Goal: Information Seeking & Learning: Check status

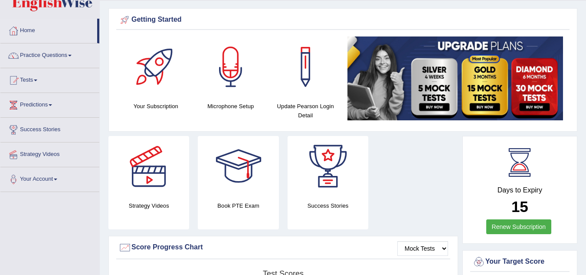
scroll to position [25, 0]
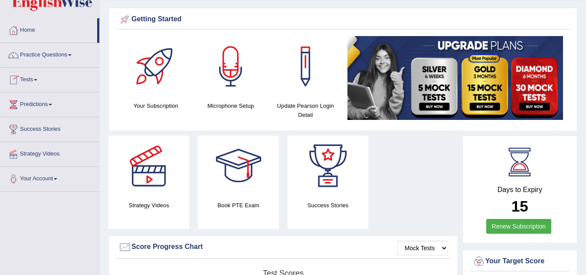
click at [39, 76] on link "Tests" at bounding box center [49, 79] width 99 height 22
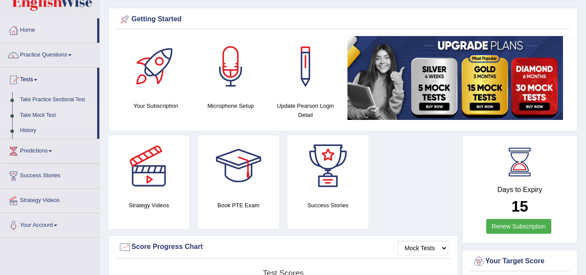
click at [41, 115] on link "Take Mock Test" at bounding box center [56, 116] width 81 height 16
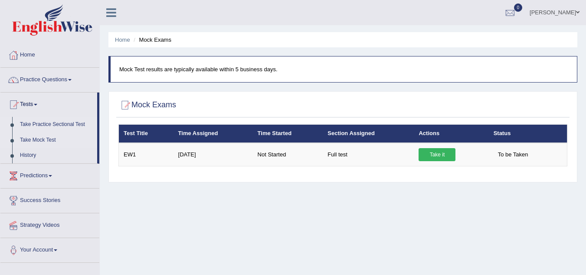
click at [76, 123] on link "Take Practice Sectional Test" at bounding box center [56, 125] width 81 height 16
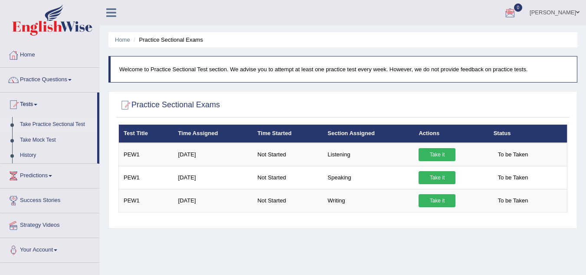
click at [517, 12] on div at bounding box center [510, 13] width 13 height 13
click at [355, 108] on div at bounding box center [342, 105] width 449 height 18
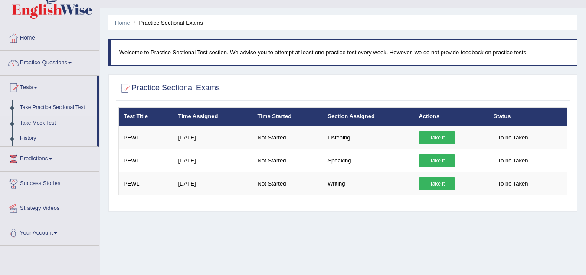
scroll to position [17, 0]
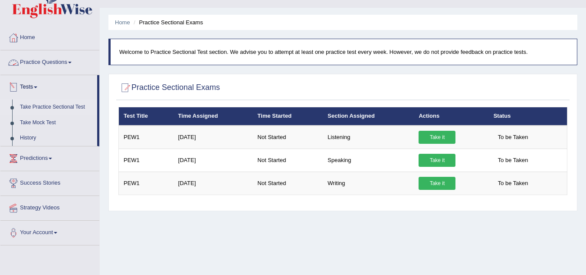
click at [76, 64] on link "Practice Questions" at bounding box center [49, 61] width 99 height 22
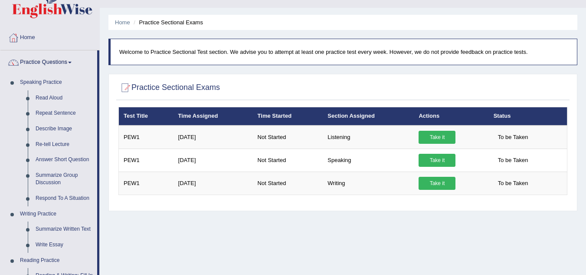
click at [68, 64] on link "Practice Questions" at bounding box center [48, 61] width 97 height 22
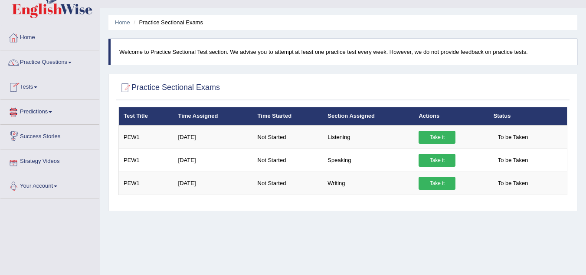
click at [53, 184] on link "Your Account" at bounding box center [49, 185] width 99 height 22
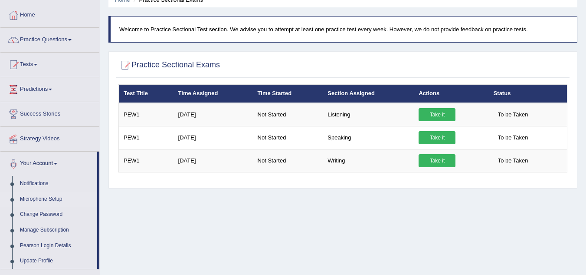
scroll to position [39, 0]
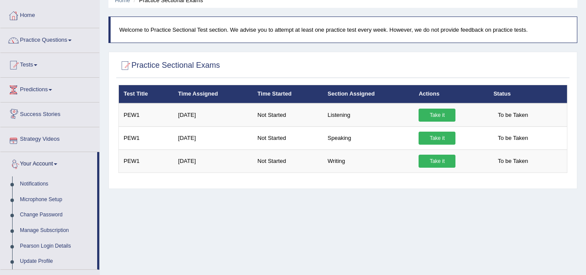
click at [53, 113] on link "Success Stories" at bounding box center [49, 113] width 99 height 22
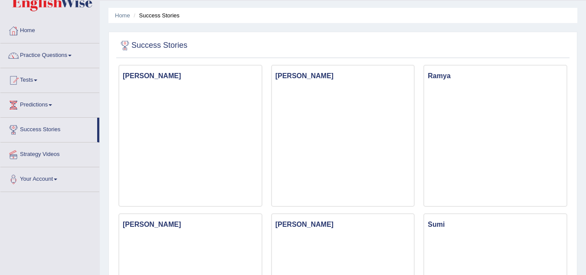
scroll to position [25, 0]
click at [47, 100] on link "Predictions" at bounding box center [49, 103] width 99 height 22
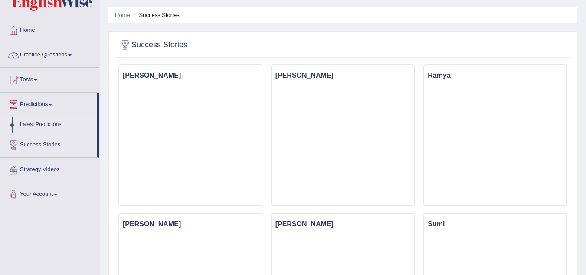
click at [36, 125] on link "Latest Predictions" at bounding box center [56, 125] width 81 height 16
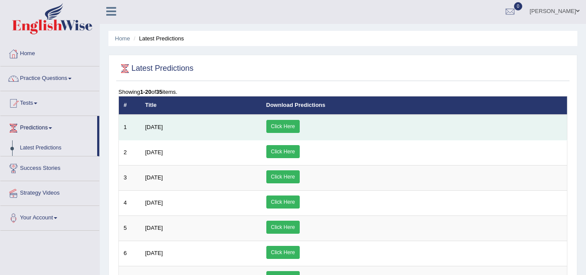
scroll to position [2, 0]
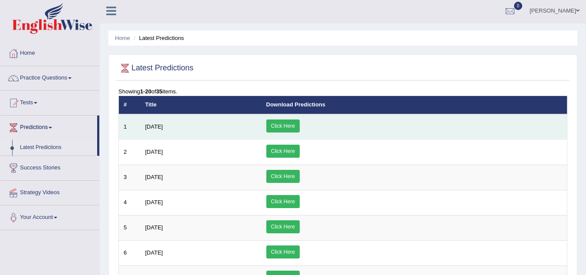
click at [300, 126] on link "Click Here" at bounding box center [282, 125] width 33 height 13
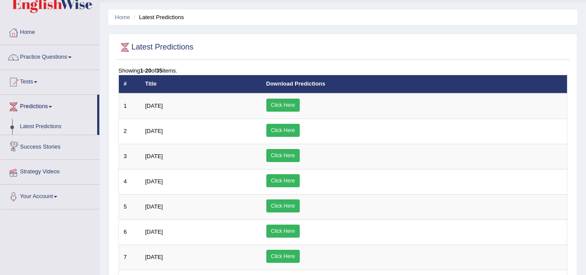
scroll to position [0, 0]
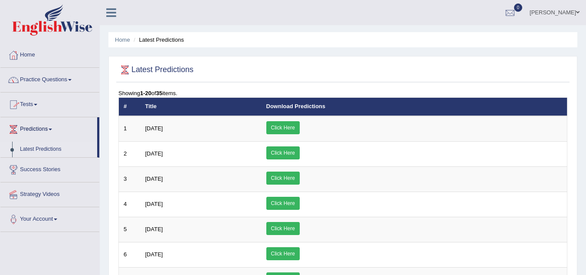
click at [39, 103] on link "Tests" at bounding box center [49, 103] width 99 height 22
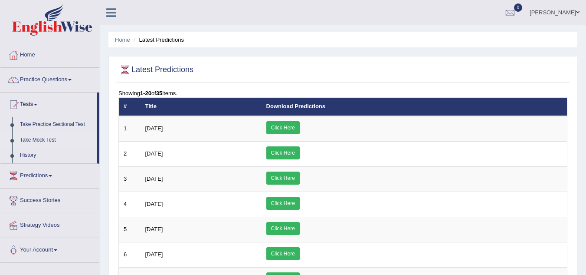
click at [54, 139] on link "Take Mock Test" at bounding box center [56, 140] width 81 height 16
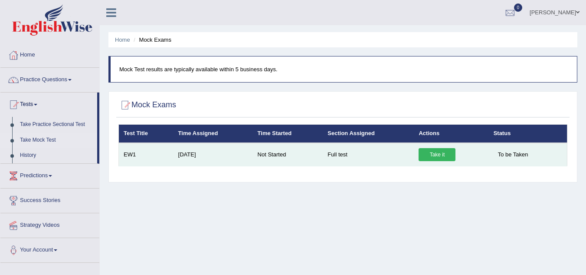
click at [432, 156] on link "Take it" at bounding box center [437, 154] width 37 height 13
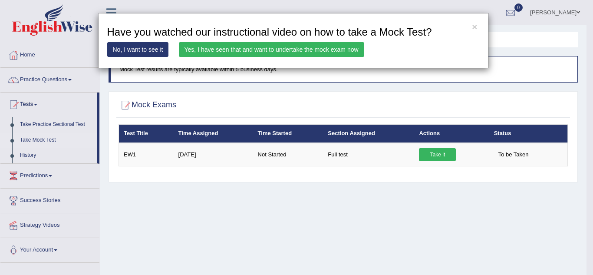
click at [150, 46] on link "No, I want to see it" at bounding box center [138, 49] width 62 height 15
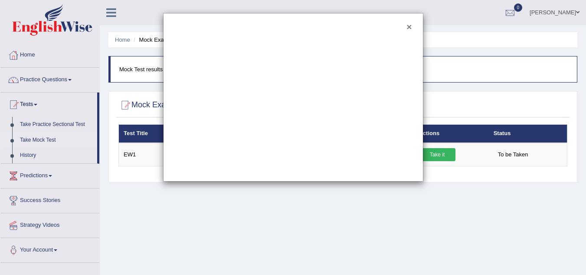
click at [409, 24] on button "×" at bounding box center [409, 26] width 5 height 9
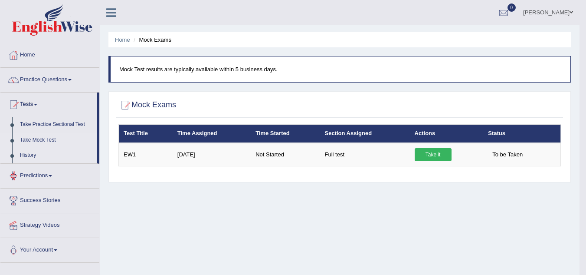
click at [30, 155] on link "History" at bounding box center [56, 156] width 81 height 16
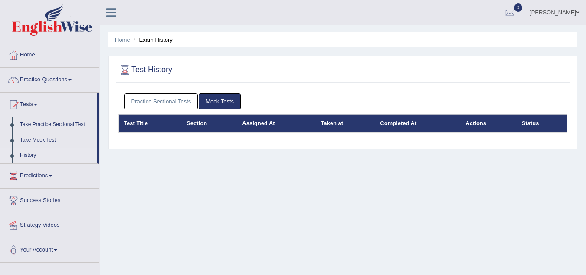
click at [183, 103] on link "Practice Sectional Tests" at bounding box center [162, 101] width 74 height 16
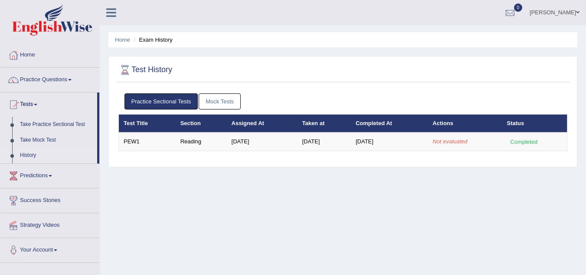
click at [228, 100] on link "Mock Tests" at bounding box center [220, 101] width 42 height 16
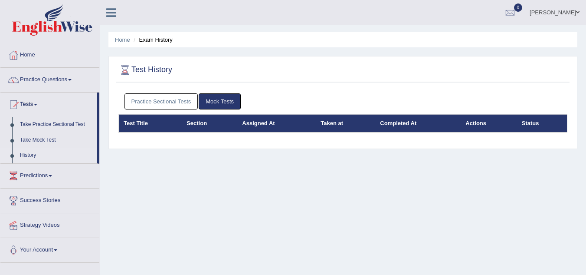
click at [192, 100] on link "Practice Sectional Tests" at bounding box center [162, 101] width 74 height 16
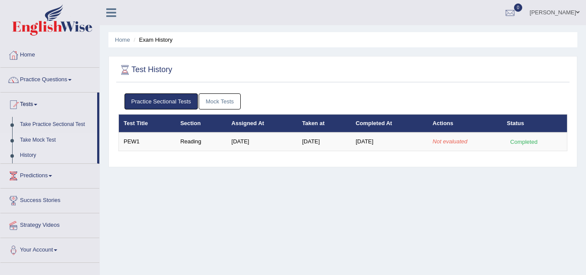
click at [44, 138] on link "Take Mock Test" at bounding box center [56, 140] width 81 height 16
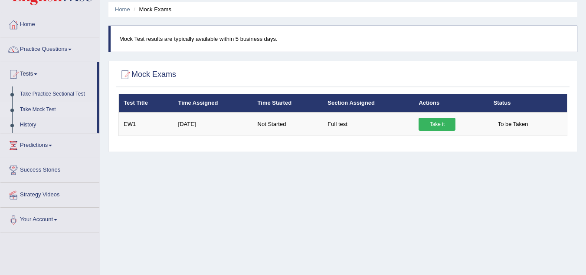
scroll to position [32, 0]
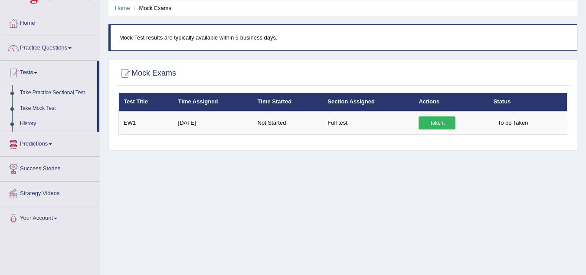
click at [67, 92] on link "Take Practice Sectional Test" at bounding box center [56, 93] width 81 height 16
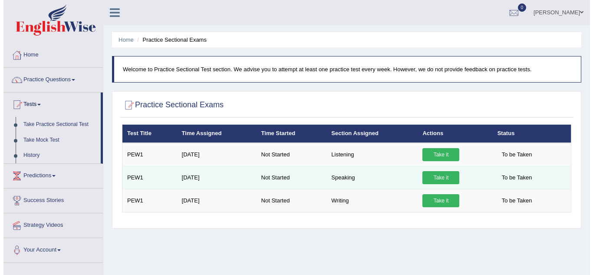
scroll to position [7, 0]
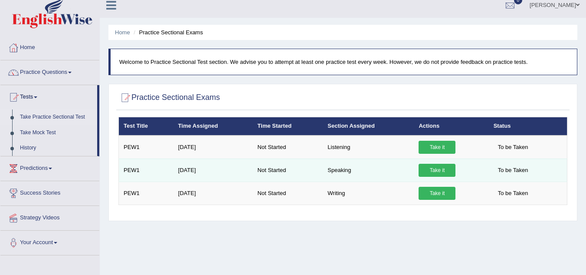
click at [437, 169] on link "Take it" at bounding box center [437, 170] width 37 height 13
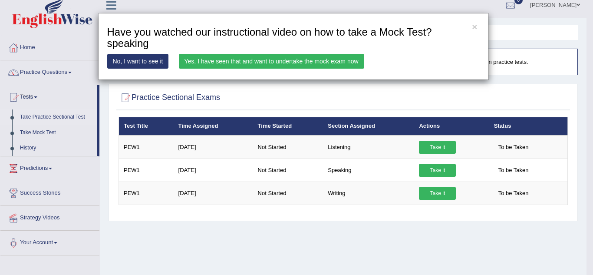
click at [345, 62] on link "Yes, I have seen that and want to undertake the mock exam now" at bounding box center [271, 61] width 185 height 15
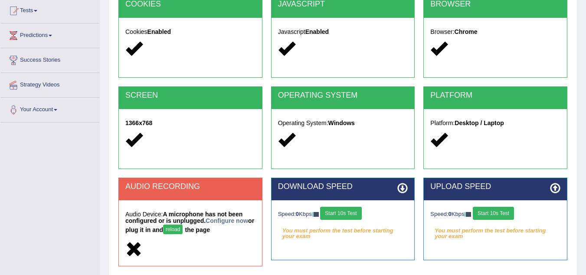
scroll to position [128, 0]
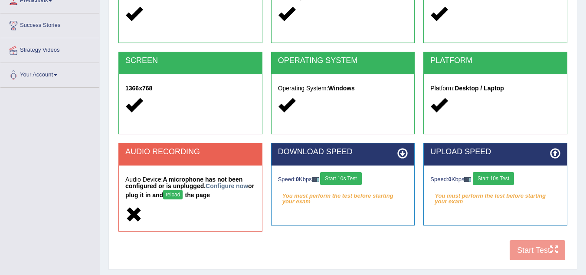
click at [183, 193] on button "reload" at bounding box center [173, 195] width 20 height 10
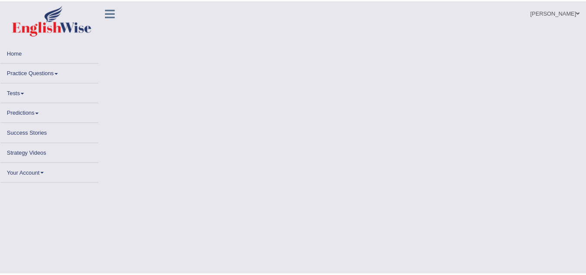
scroll to position [128, 0]
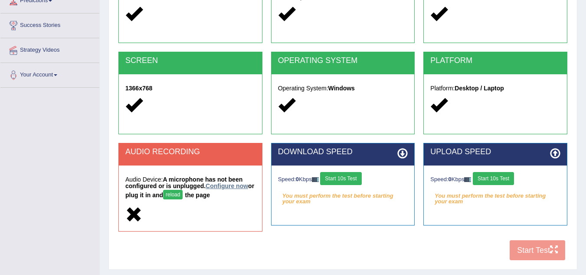
click at [232, 185] on link "Configure now" at bounding box center [227, 185] width 43 height 7
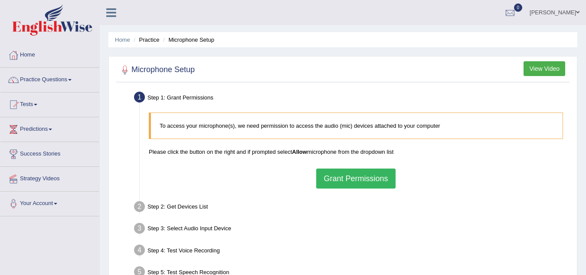
click at [346, 181] on button "Grant Permissions" at bounding box center [355, 178] width 79 height 20
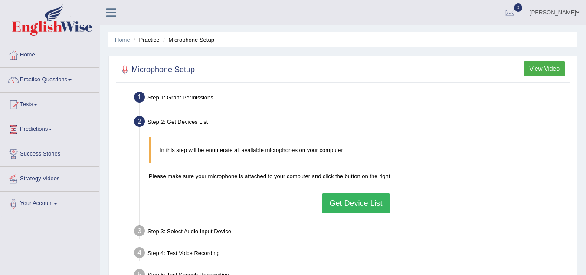
scroll to position [51, 0]
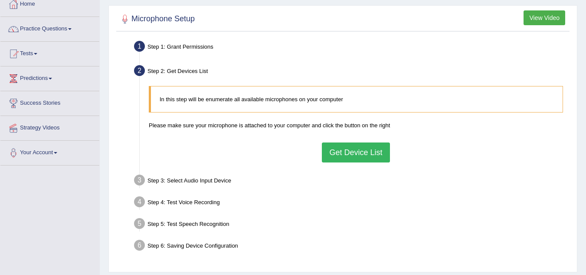
click at [341, 153] on button "Get Device List" at bounding box center [356, 152] width 68 height 20
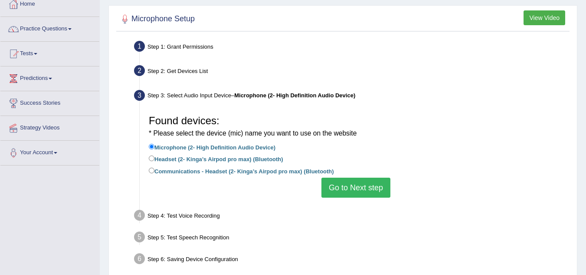
click at [335, 183] on button "Go to Next step" at bounding box center [356, 187] width 69 height 20
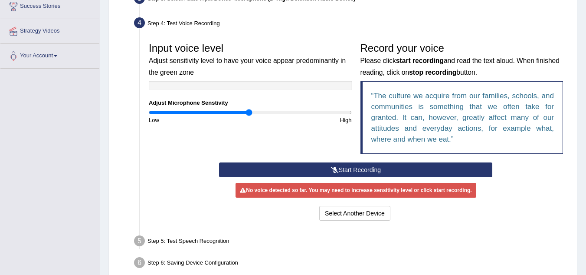
scroll to position [148, 0]
click at [333, 166] on icon at bounding box center [335, 169] width 8 height 6
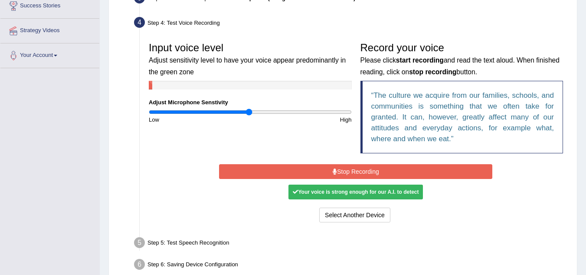
click at [358, 168] on button "Stop Recording" at bounding box center [355, 171] width 273 height 15
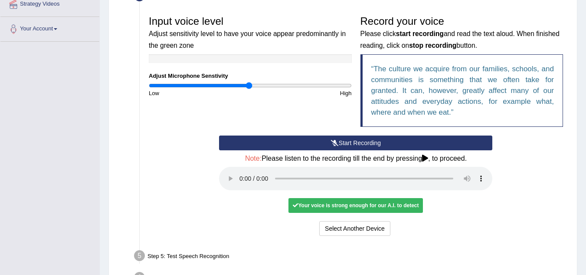
scroll to position [232, 0]
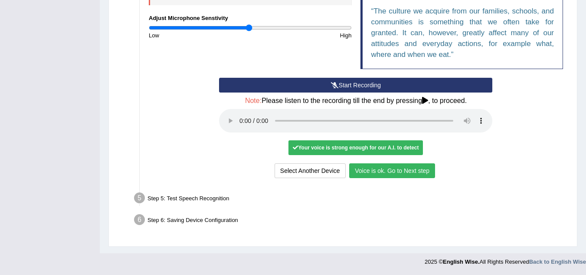
click at [371, 169] on button "Voice is ok. Go to Next step" at bounding box center [392, 170] width 86 height 15
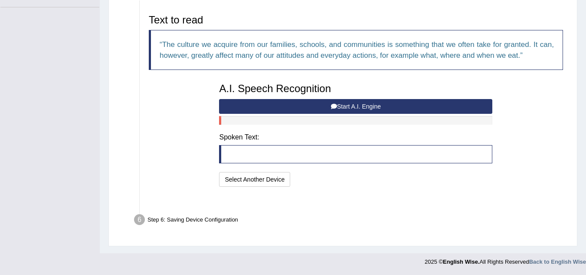
scroll to position [187, 0]
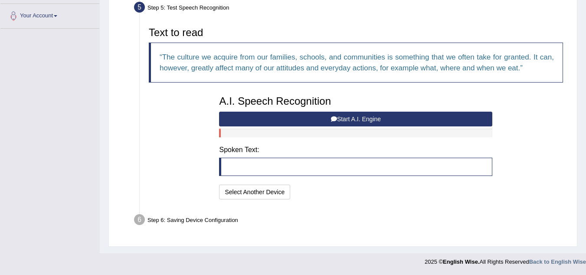
click at [344, 119] on button "Start A.I. Engine" at bounding box center [355, 119] width 273 height 15
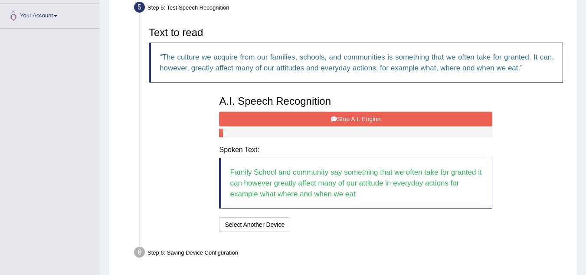
click at [344, 119] on button "Stop A.I. Engine" at bounding box center [355, 119] width 273 height 15
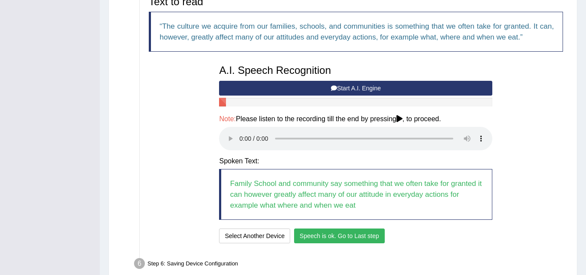
scroll to position [262, 0]
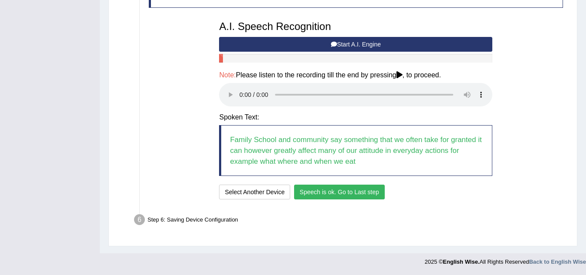
click at [333, 192] on button "Speech is ok. Go to Last step" at bounding box center [339, 191] width 91 height 15
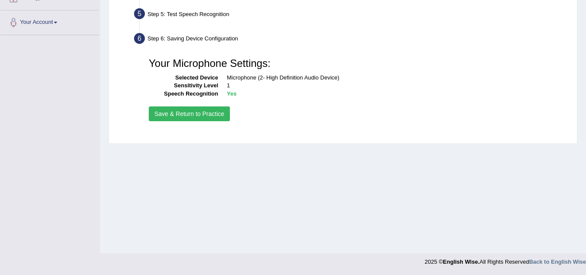
click at [210, 111] on button "Save & Return to Practice" at bounding box center [189, 113] width 81 height 15
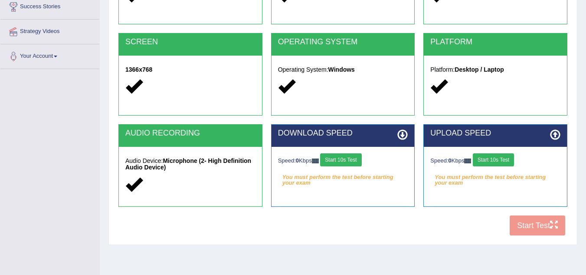
scroll to position [151, 0]
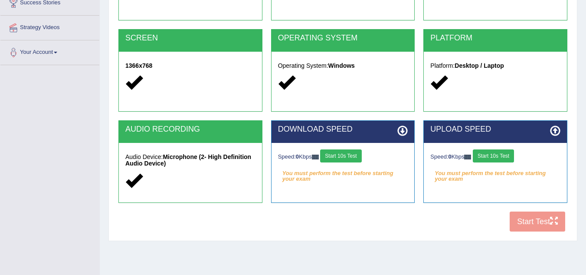
click at [348, 153] on button "Start 10s Test" at bounding box center [340, 155] width 41 height 13
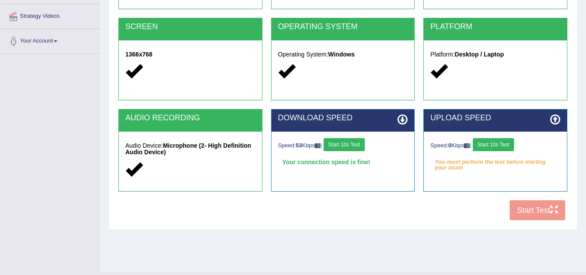
scroll to position [163, 0]
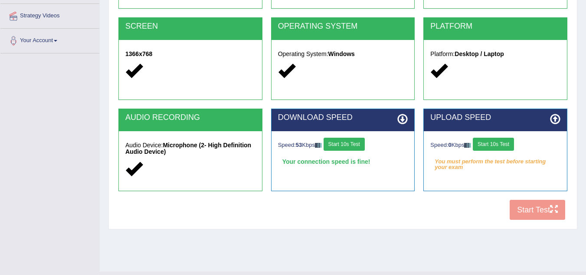
click at [497, 142] on button "Start 10s Test" at bounding box center [493, 144] width 41 height 13
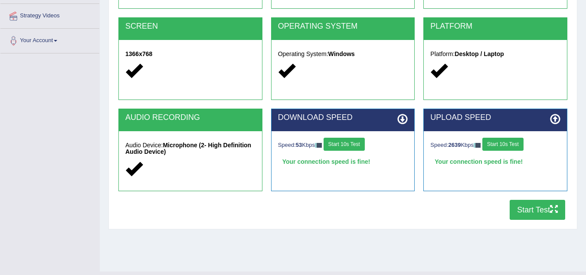
click at [526, 209] on button "Start Test" at bounding box center [538, 210] width 56 height 20
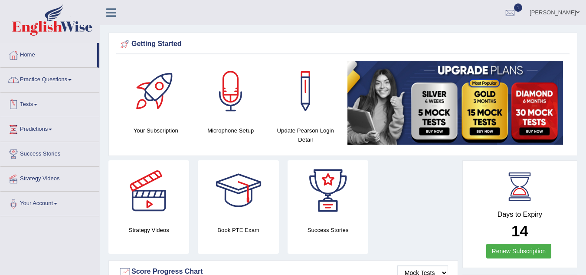
click at [37, 105] on span at bounding box center [35, 105] width 3 height 2
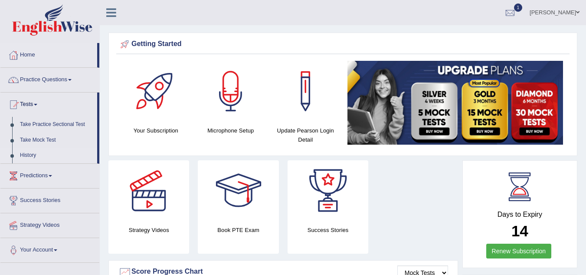
click at [26, 156] on link "History" at bounding box center [56, 156] width 81 height 16
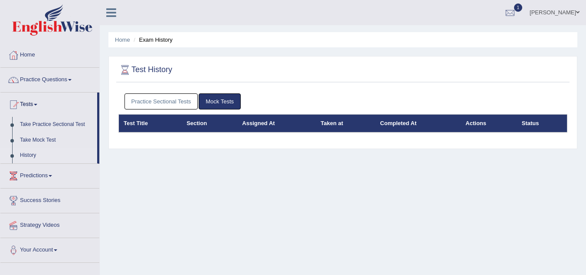
click at [147, 99] on link "Practice Sectional Tests" at bounding box center [162, 101] width 74 height 16
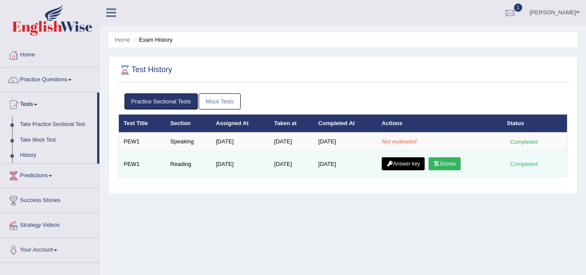
click at [449, 163] on link "Scores" at bounding box center [445, 163] width 32 height 13
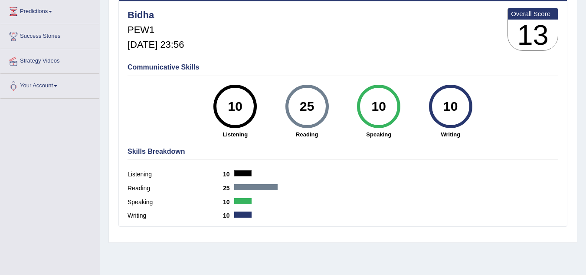
scroll to position [181, 0]
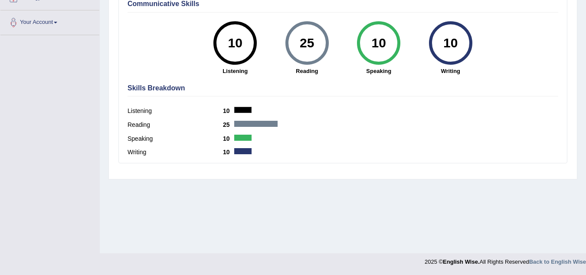
click at [263, 122] on div at bounding box center [255, 124] width 43 height 6
click at [299, 46] on div "25" at bounding box center [307, 43] width 32 height 36
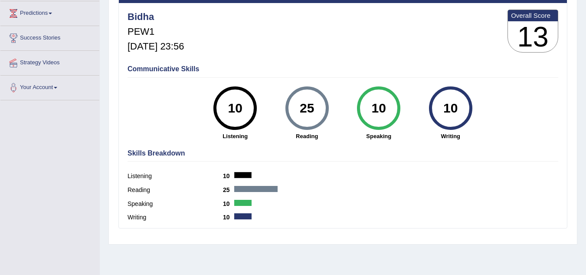
scroll to position [115, 0]
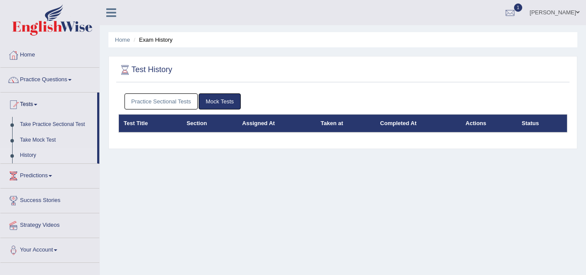
click at [170, 100] on link "Practice Sectional Tests" at bounding box center [162, 101] width 74 height 16
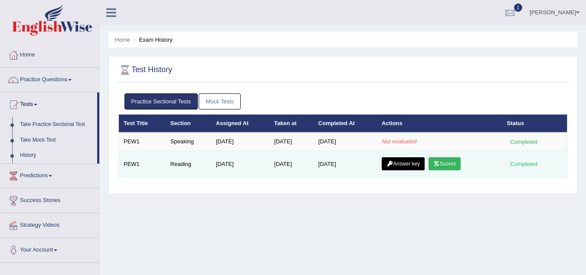
click at [411, 162] on link "Answer key" at bounding box center [403, 163] width 43 height 13
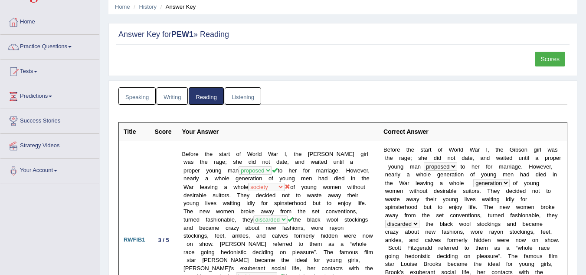
scroll to position [33, 0]
click at [555, 55] on link "Scores" at bounding box center [550, 58] width 30 height 15
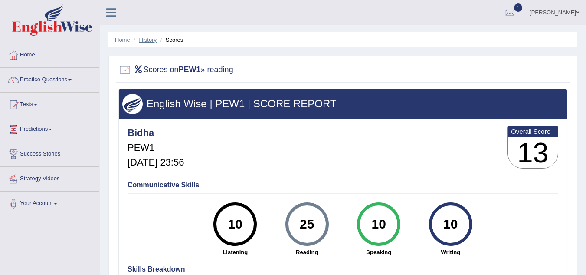
click at [148, 39] on link "History" at bounding box center [147, 39] width 17 height 7
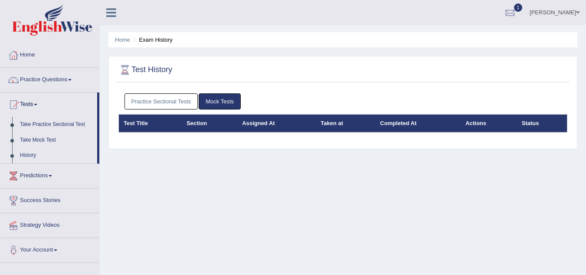
click at [179, 98] on link "Practice Sectional Tests" at bounding box center [162, 101] width 74 height 16
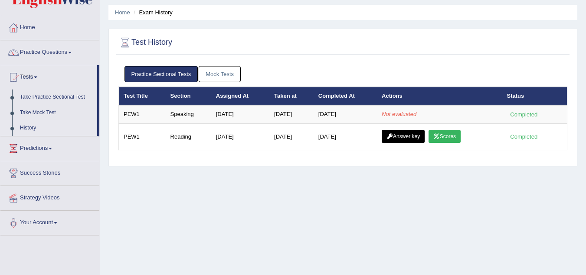
scroll to position [29, 0]
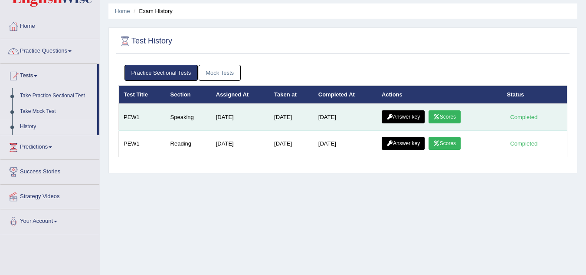
click at [459, 116] on link "Scores" at bounding box center [445, 116] width 32 height 13
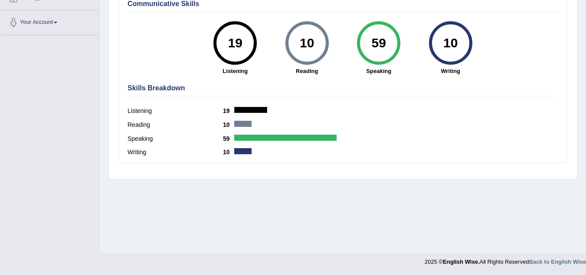
scroll to position [181, 0]
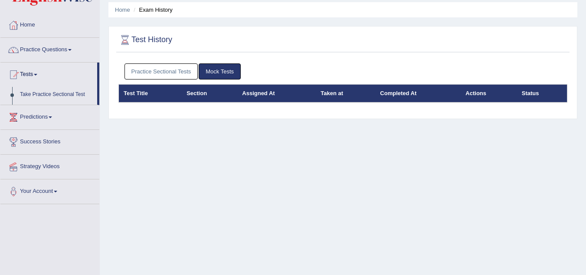
scroll to position [30, 0]
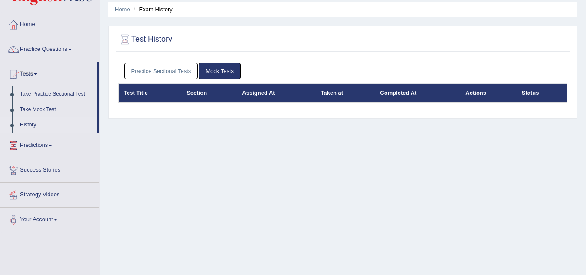
click at [183, 71] on link "Practice Sectional Tests" at bounding box center [162, 71] width 74 height 16
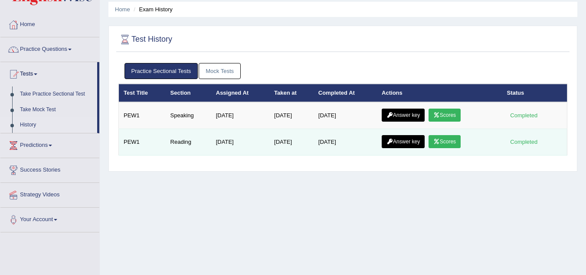
click at [451, 141] on link "Scores" at bounding box center [445, 141] width 32 height 13
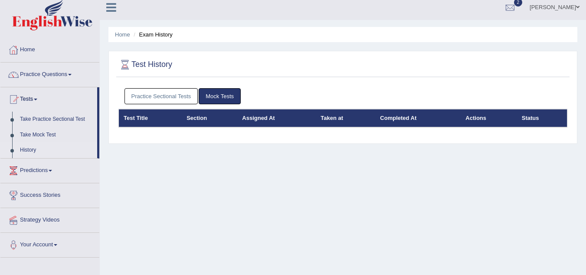
scroll to position [5, 0]
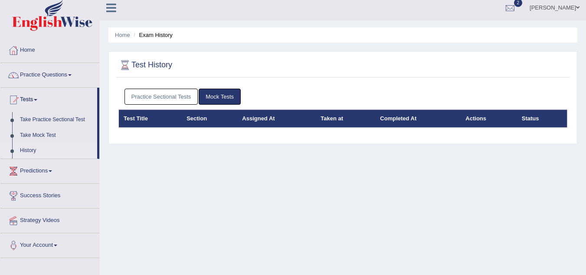
click at [183, 99] on link "Practice Sectional Tests" at bounding box center [162, 97] width 74 height 16
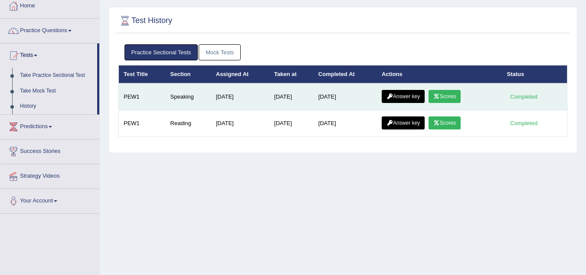
scroll to position [51, 0]
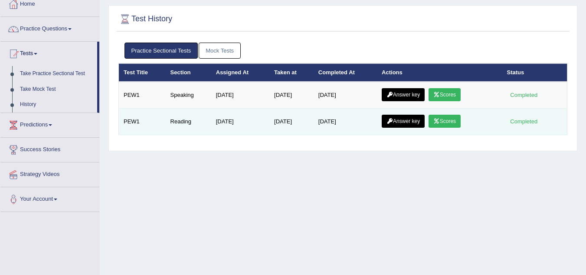
click at [408, 120] on link "Answer key" at bounding box center [403, 121] width 43 height 13
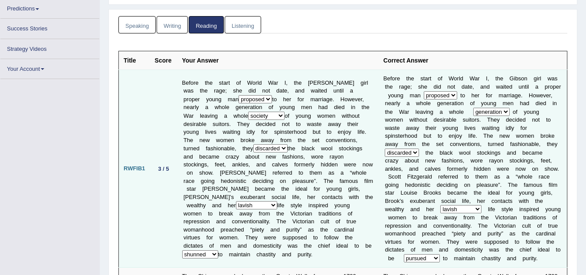
scroll to position [105, 0]
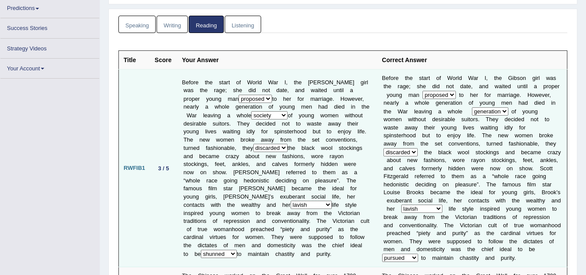
click at [251, 95] on select "rejected denied proposed agreed" at bounding box center [255, 99] width 33 height 8
click at [249, 95] on select "rejected denied proposed agreed" at bounding box center [255, 99] width 33 height 8
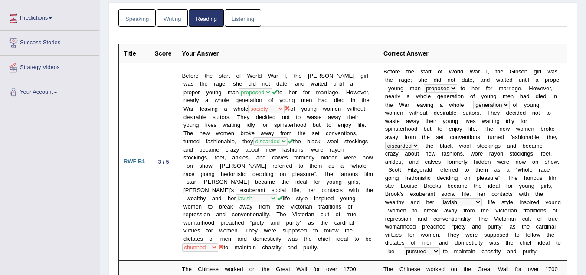
scroll to position [0, 0]
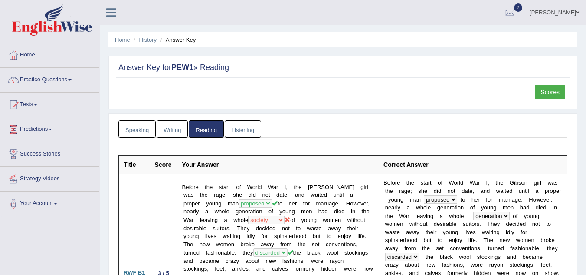
click at [143, 128] on link "Speaking" at bounding box center [136, 129] width 37 height 18
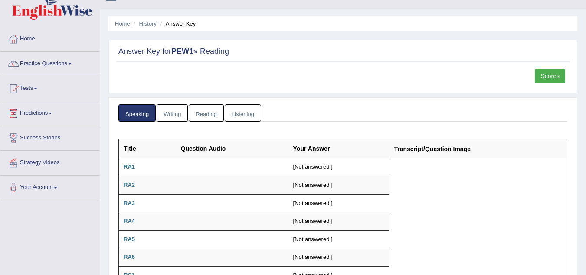
scroll to position [14, 0]
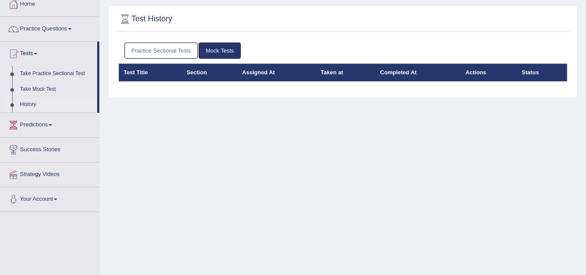
click at [186, 56] on link "Practice Sectional Tests" at bounding box center [162, 51] width 74 height 16
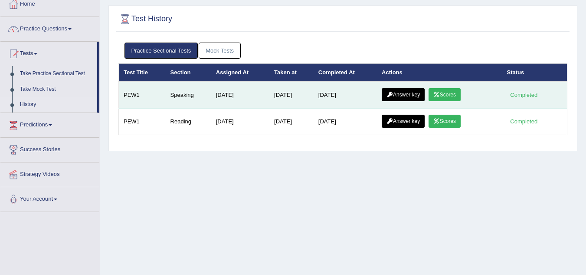
click at [399, 92] on link "Answer key" at bounding box center [403, 94] width 43 height 13
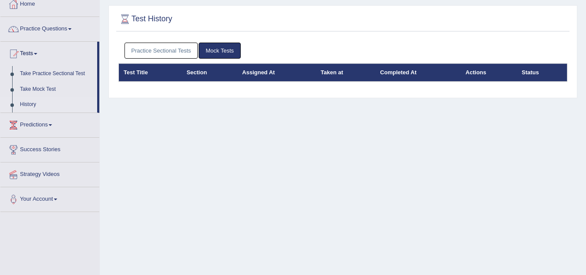
click at [183, 48] on link "Practice Sectional Tests" at bounding box center [162, 51] width 74 height 16
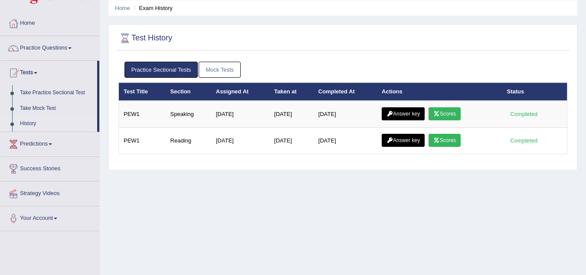
scroll to position [31, 0]
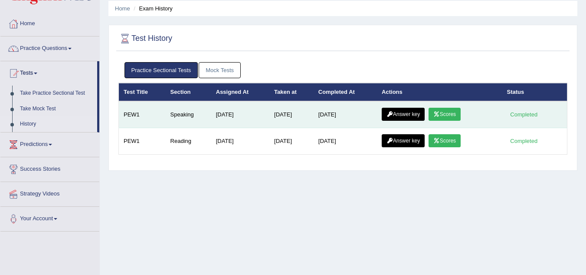
click at [452, 109] on link "Scores" at bounding box center [445, 114] width 32 height 13
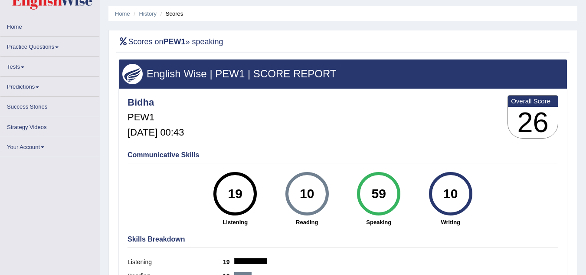
scroll to position [26, 0]
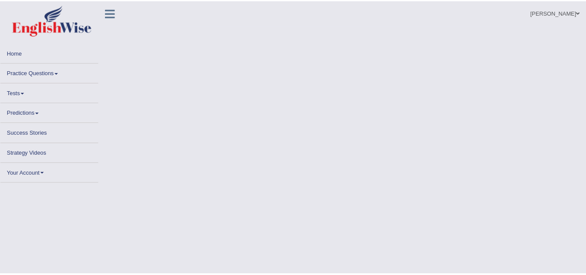
scroll to position [31, 0]
